Goal: Use online tool/utility: Utilize a website feature to perform a specific function

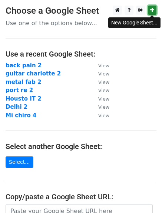
click at [152, 9] on icon at bounding box center [152, 9] width 4 height 5
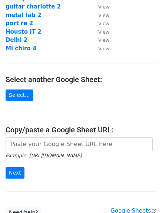
scroll to position [112, 0]
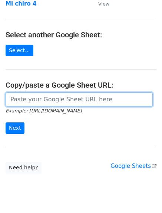
click at [91, 100] on input "url" at bounding box center [79, 99] width 147 height 14
paste input "[URL][DOMAIN_NAME]"
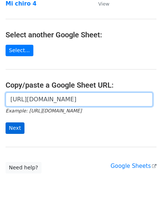
type input "[URL][DOMAIN_NAME]"
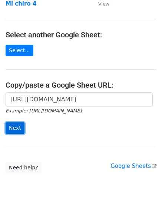
click at [14, 128] on input "Next" at bounding box center [15, 127] width 19 height 11
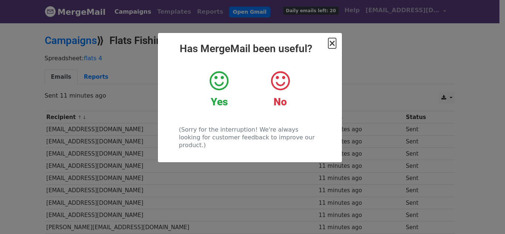
click at [334, 44] on span "×" at bounding box center [332, 43] width 7 height 10
